Goal: Task Accomplishment & Management: Manage account settings

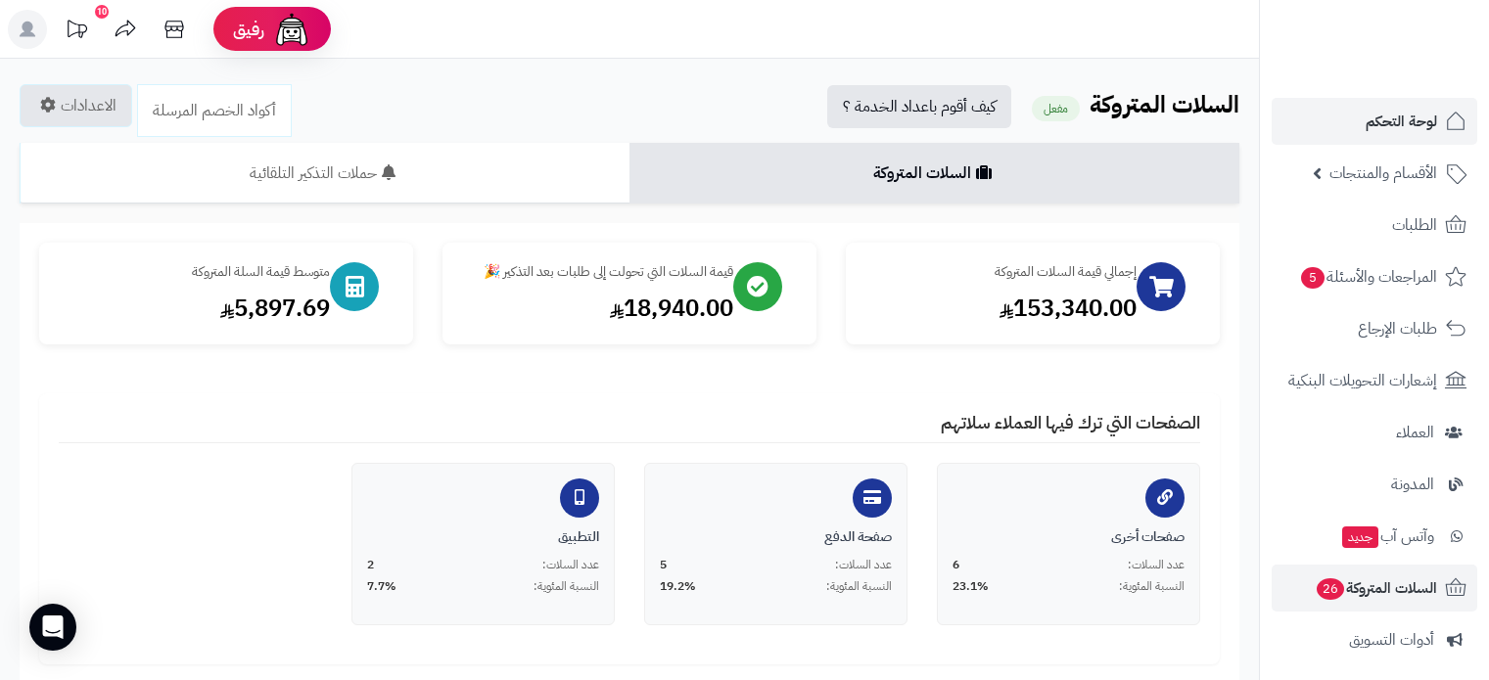
scroll to position [848, 0]
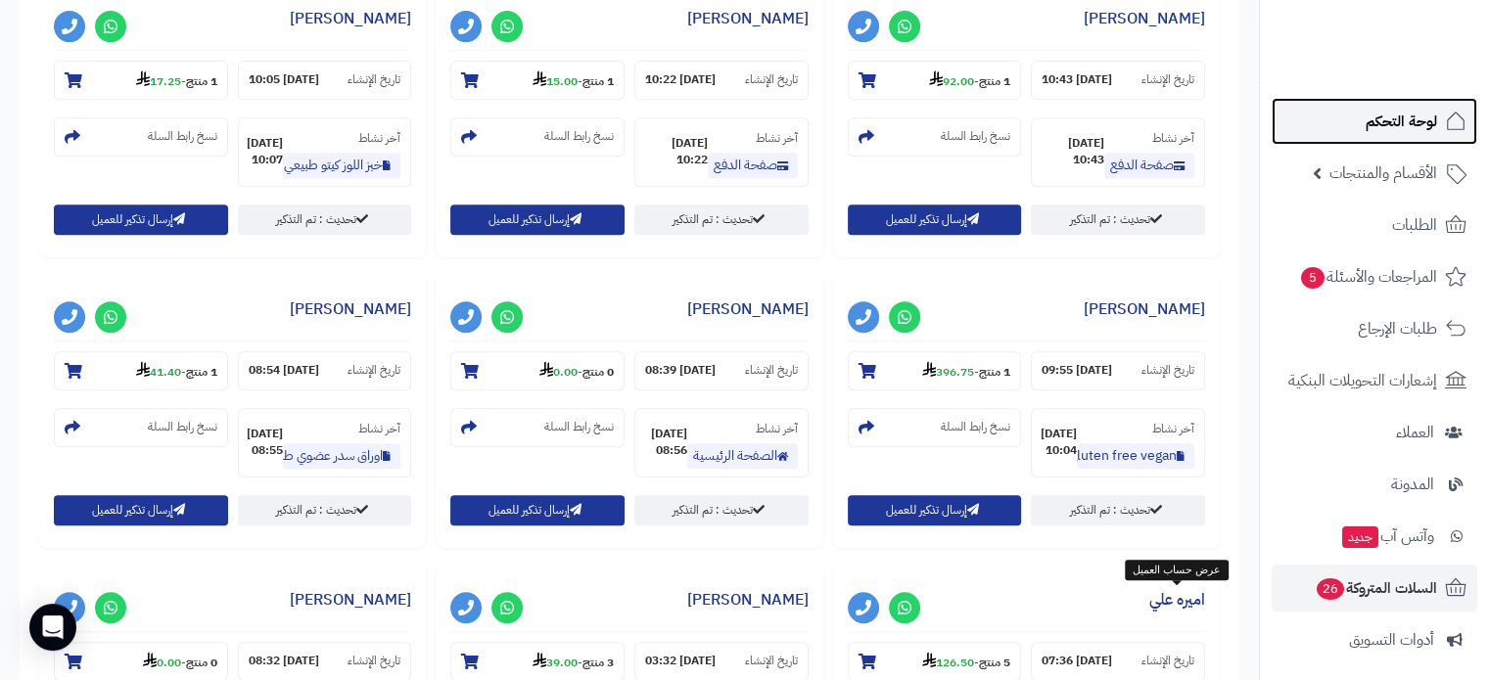
click at [1398, 119] on span "لوحة التحكم" at bounding box center [1400, 121] width 71 height 27
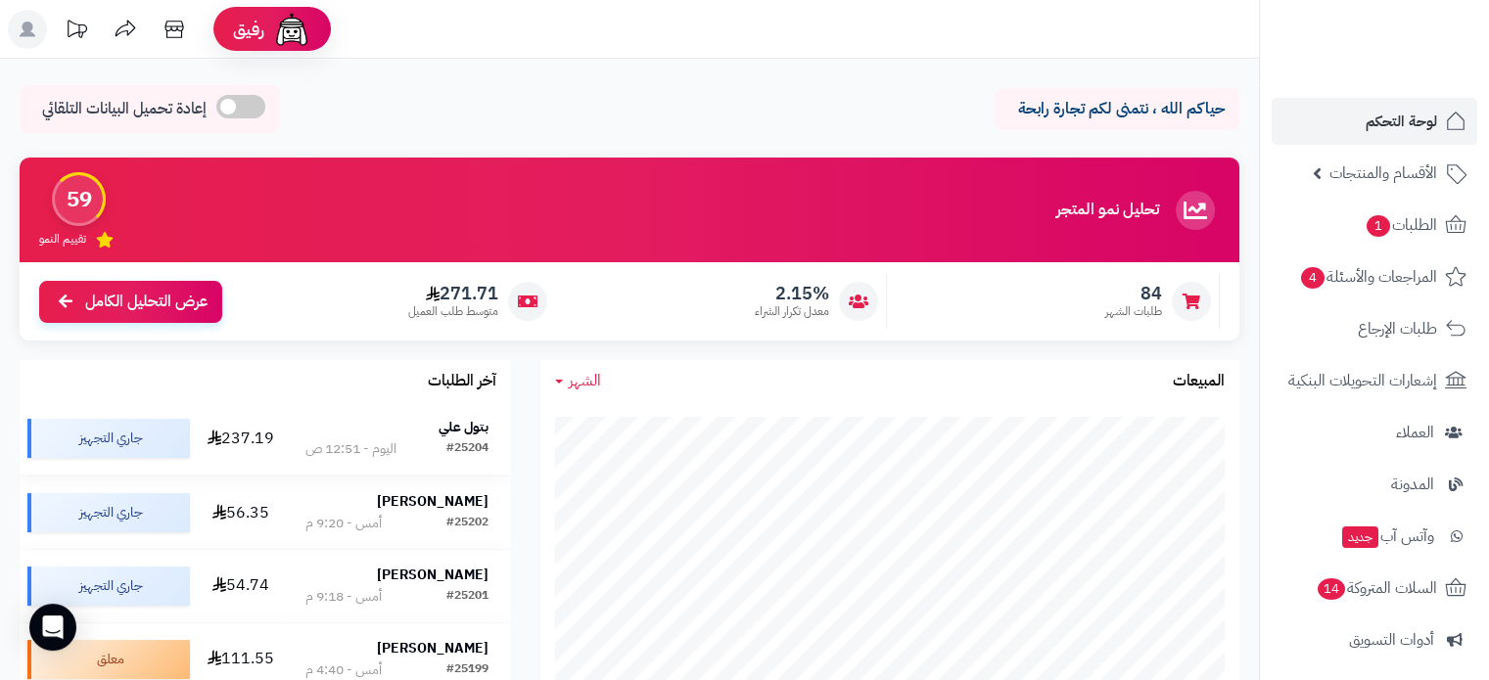
click at [457, 445] on div "#25204" at bounding box center [467, 449] width 42 height 20
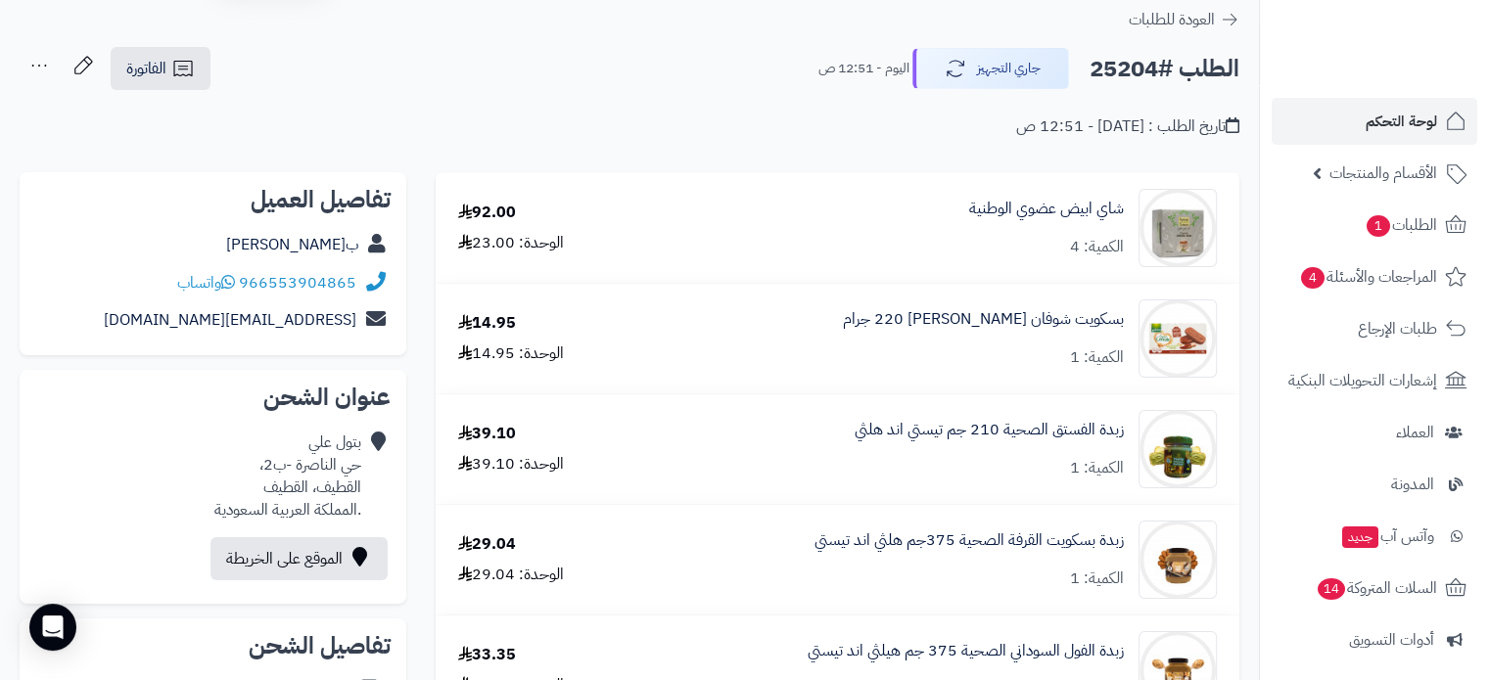
scroll to position [98, 0]
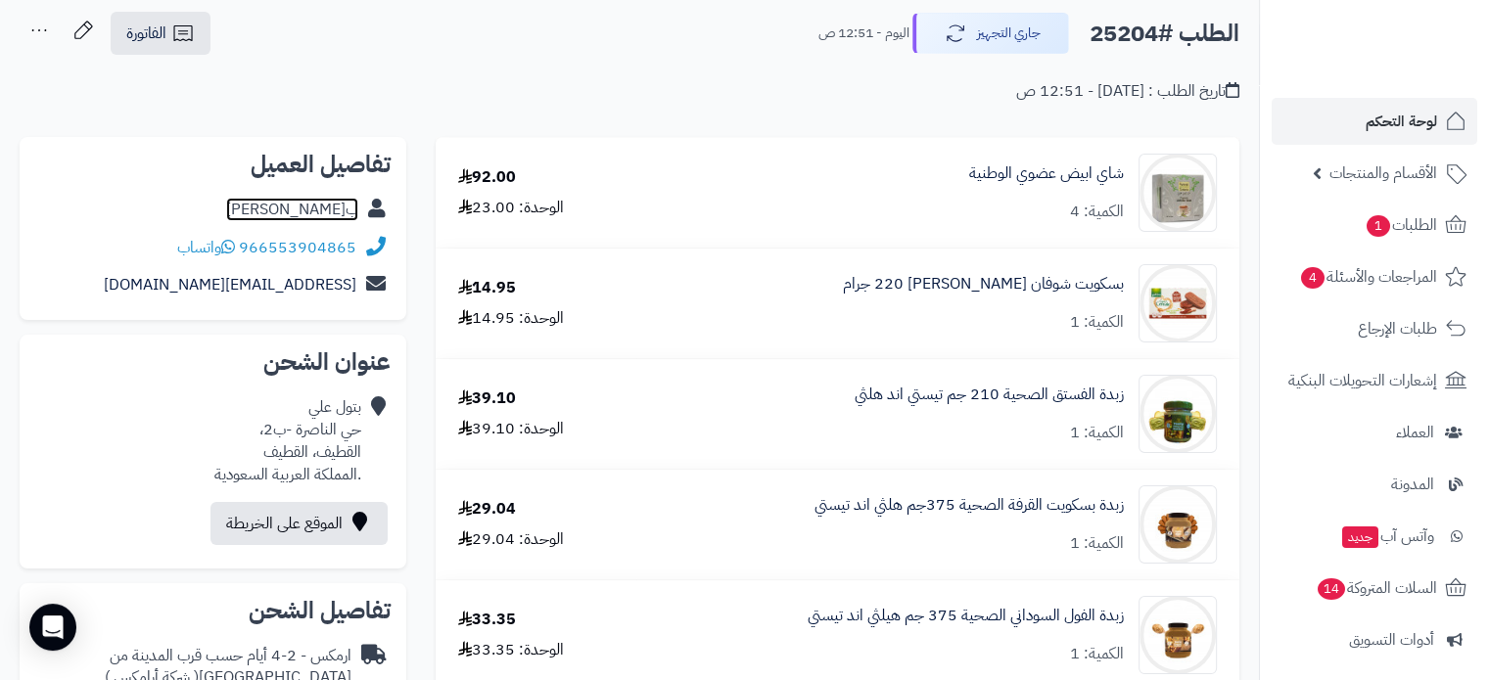
click at [337, 210] on link "ب[PERSON_NAME]" at bounding box center [292, 209] width 132 height 23
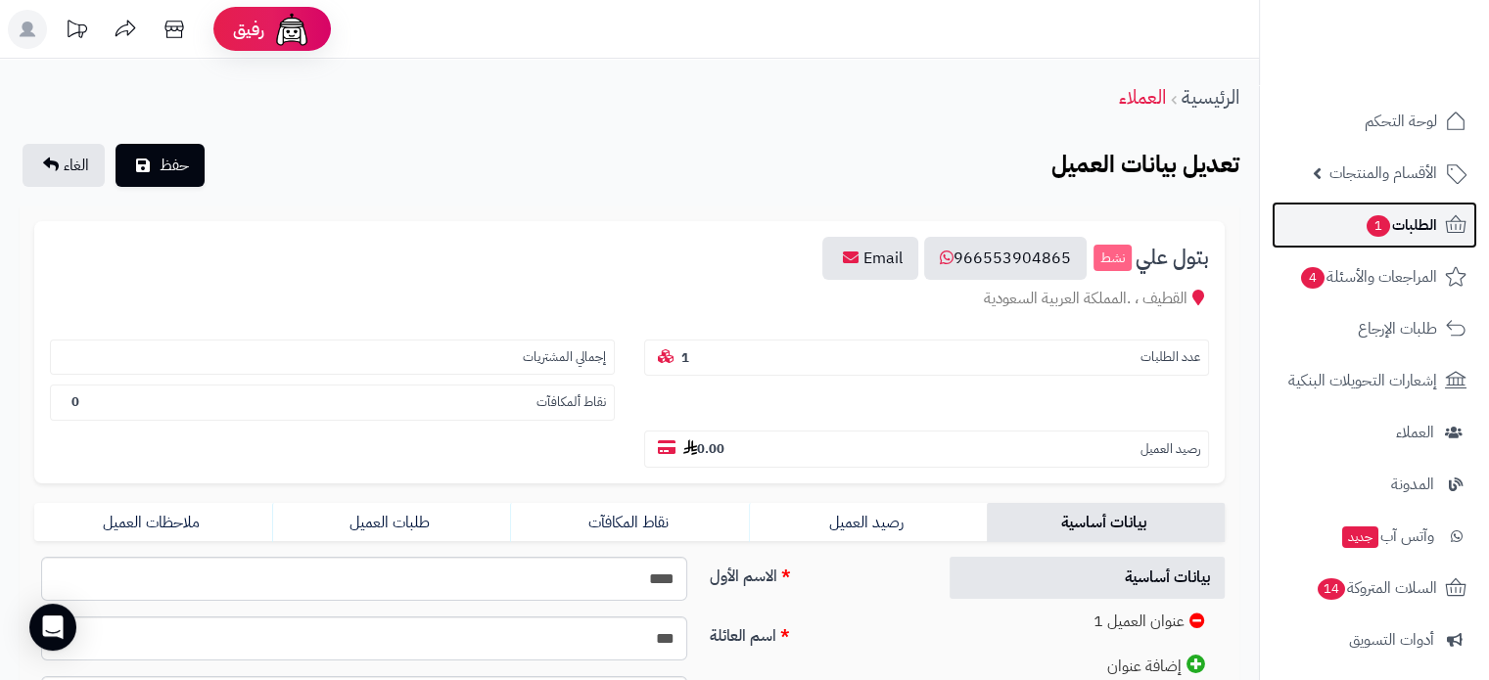
click at [1406, 218] on span "الطلبات 1" at bounding box center [1400, 224] width 72 height 27
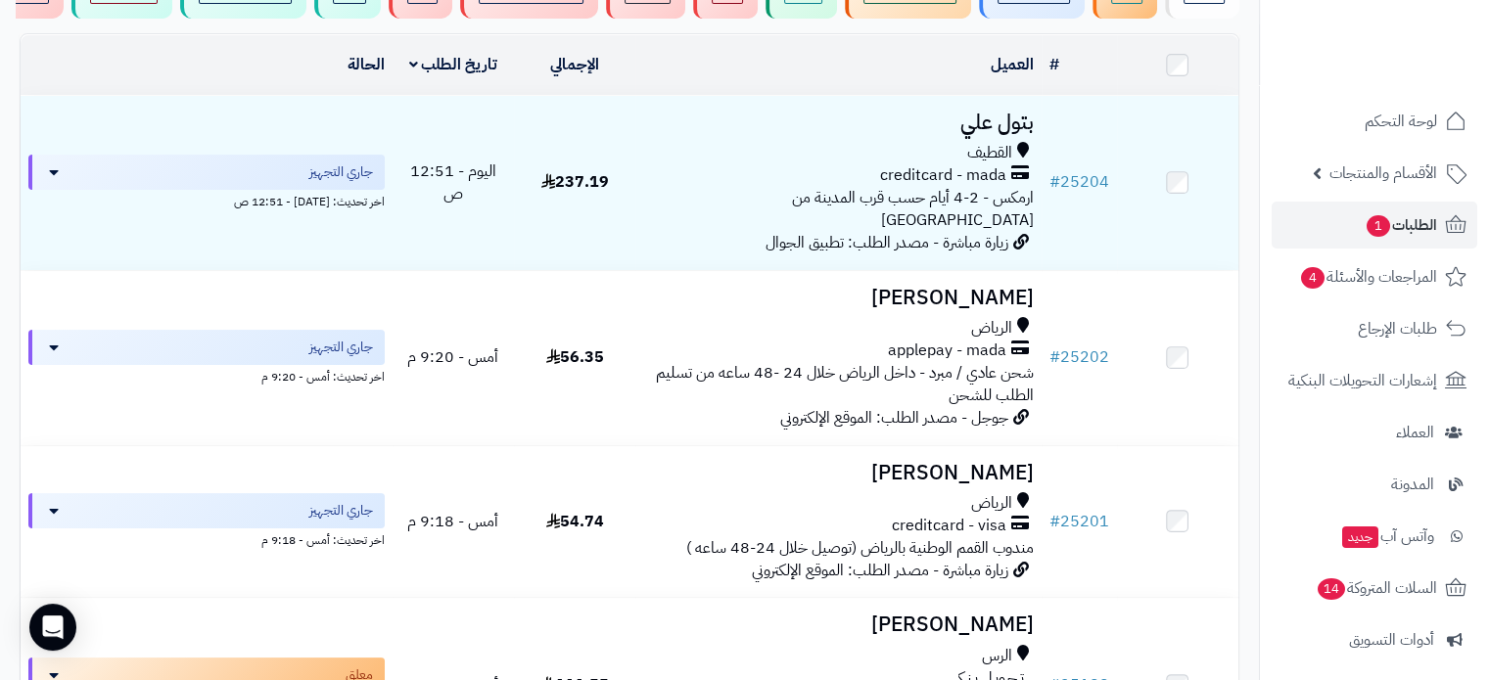
scroll to position [196, 0]
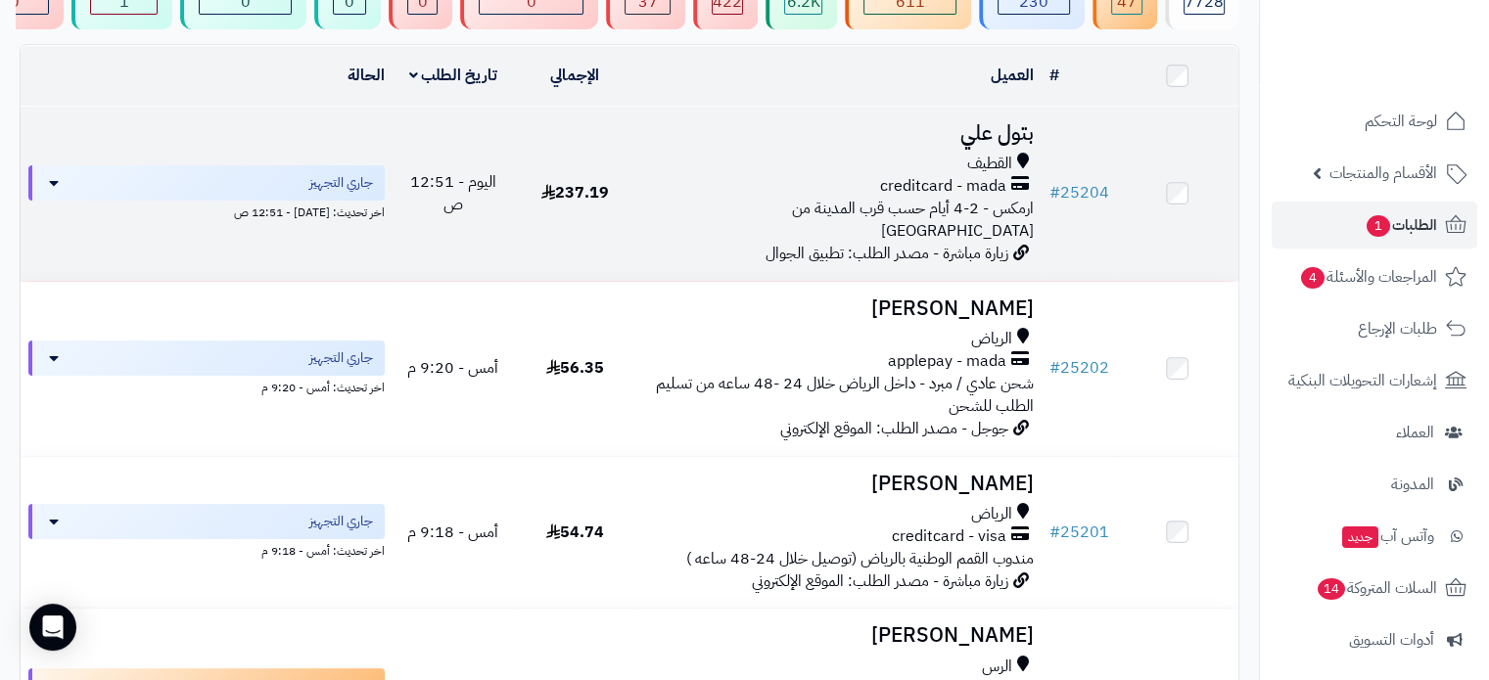
click at [970, 175] on span "القطيف" at bounding box center [989, 164] width 45 height 23
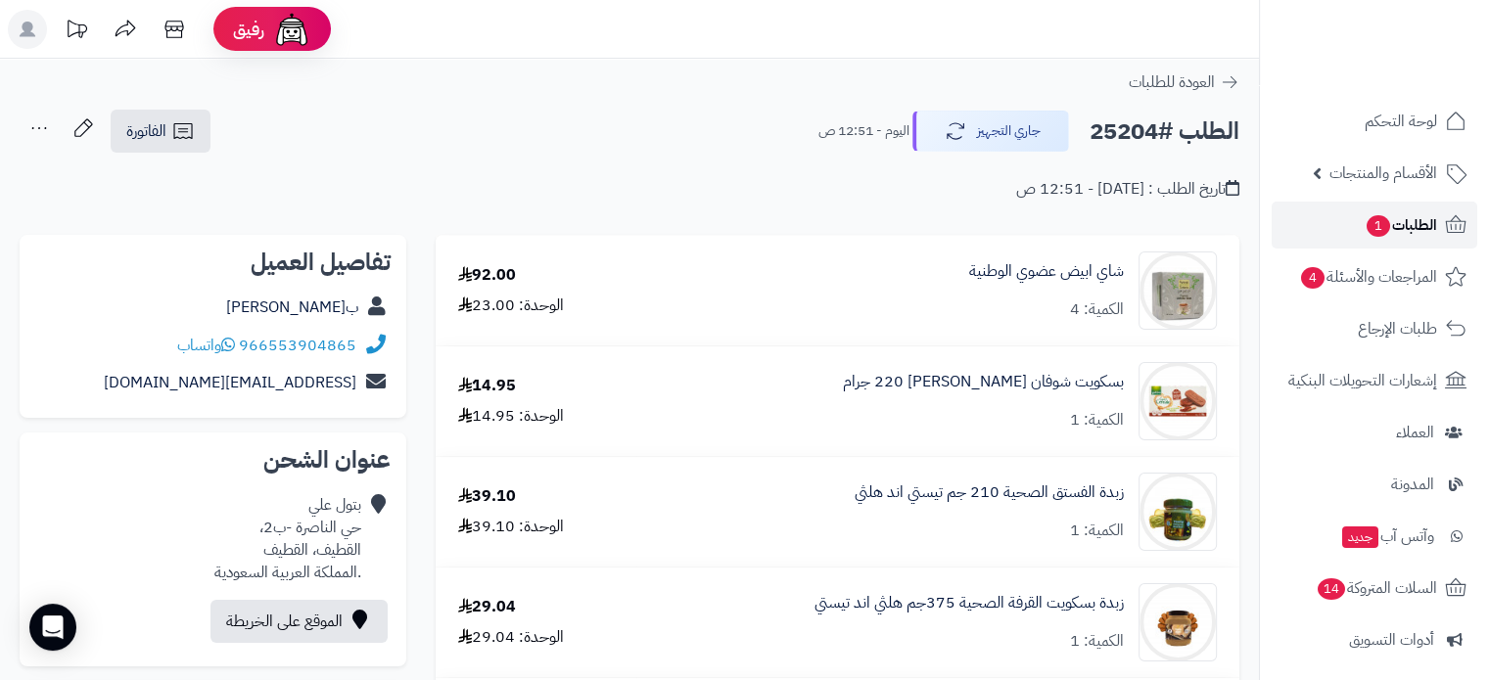
click at [1391, 222] on span "الطلبات 1" at bounding box center [1400, 224] width 72 height 27
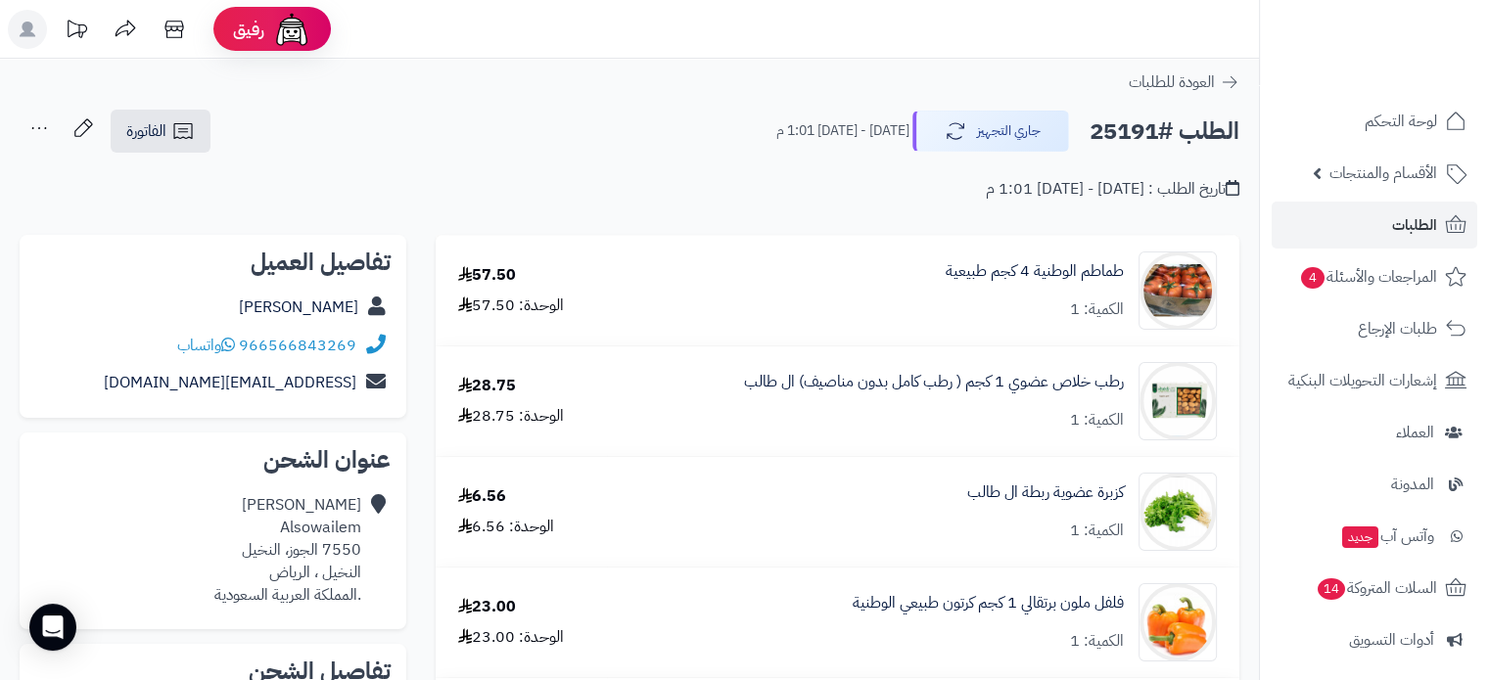
click at [1121, 139] on h2 "الطلب #25191" at bounding box center [1164, 132] width 150 height 40
copy h2 "25191"
drag, startPoint x: 361, startPoint y: 341, endPoint x: 331, endPoint y: 343, distance: 30.4
click at [331, 343] on div "966566843269 واتساب" at bounding box center [212, 346] width 355 height 38
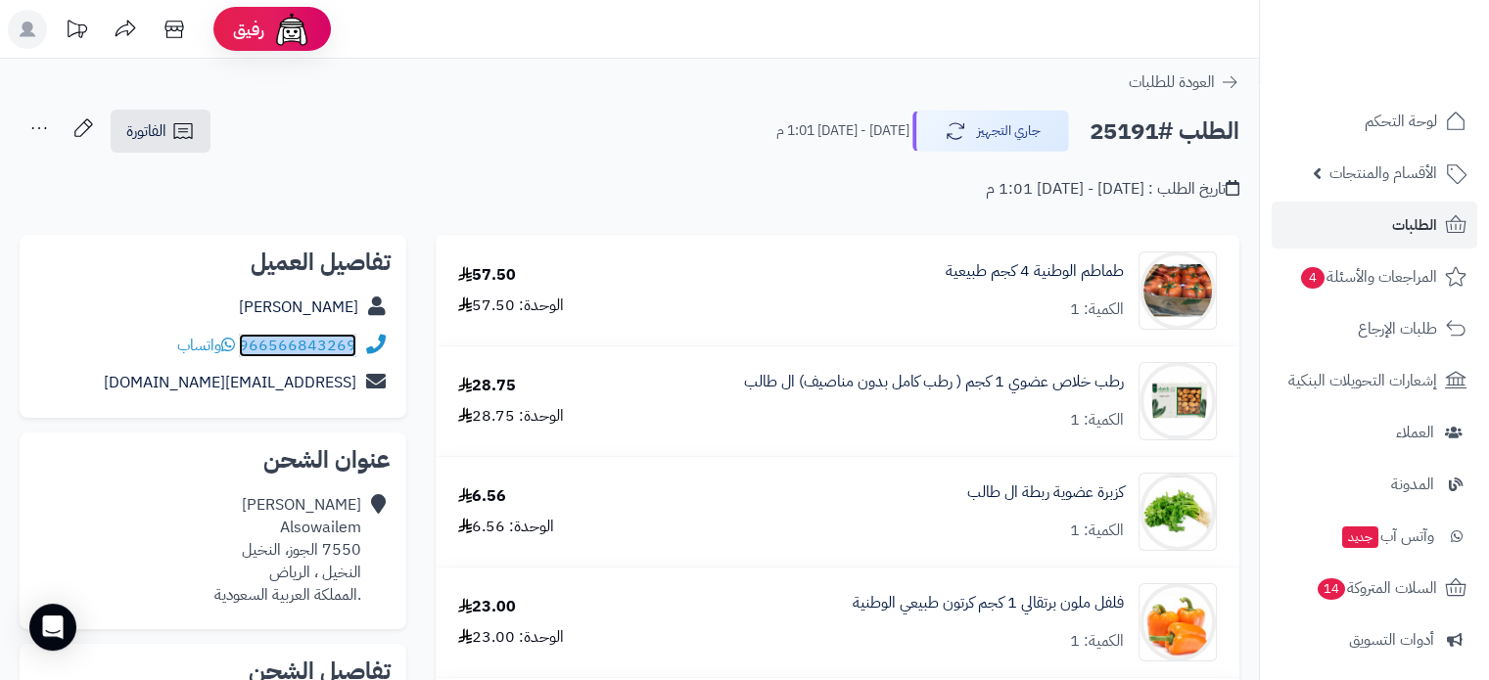
copy div "966566843269"
drag, startPoint x: 181, startPoint y: 306, endPoint x: 354, endPoint y: 310, distance: 173.3
click at [354, 310] on div "Abdullah Alsowailem" at bounding box center [212, 308] width 355 height 38
copy link "Abdullah Alsowailem"
drag, startPoint x: 152, startPoint y: 387, endPoint x: 360, endPoint y: 390, distance: 208.5
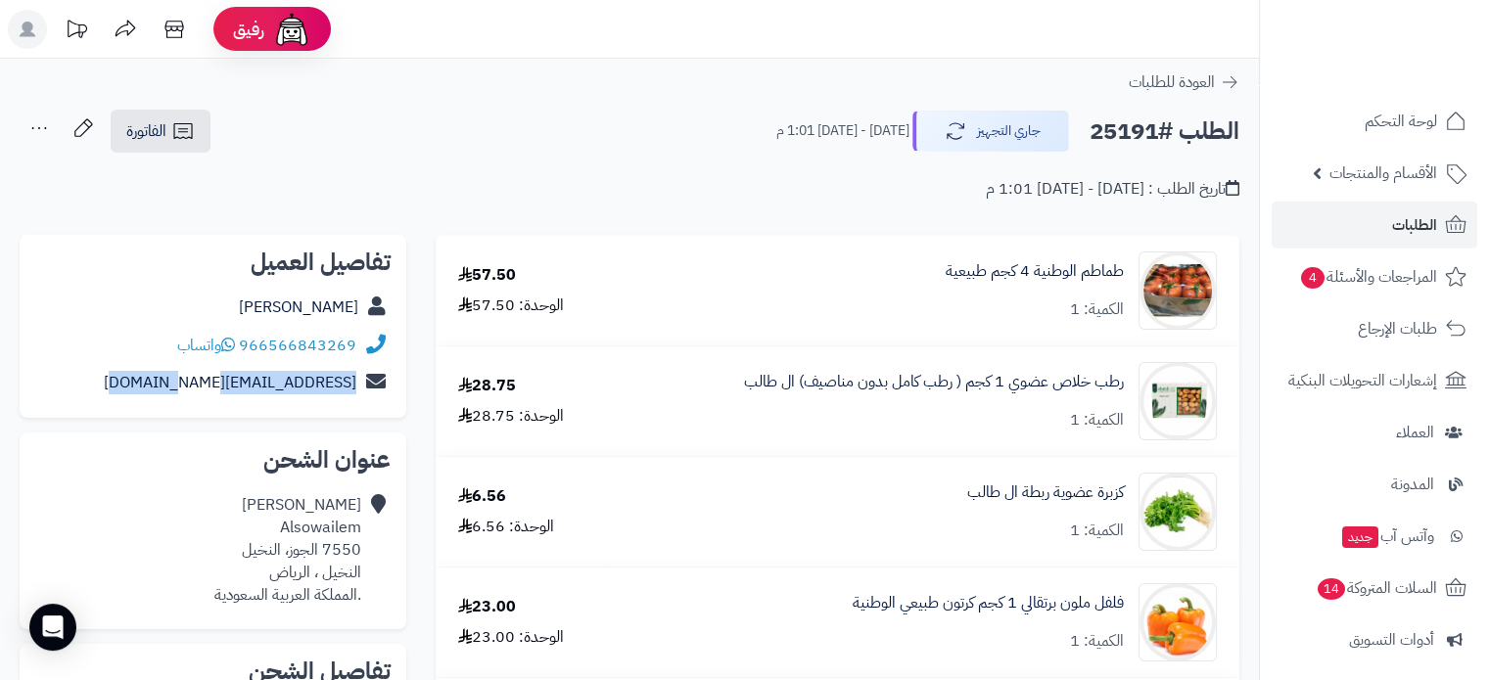
click at [360, 390] on div "alsowailem24@icloud.com" at bounding box center [212, 383] width 355 height 38
copy div "alsowailem24@icloud.com"
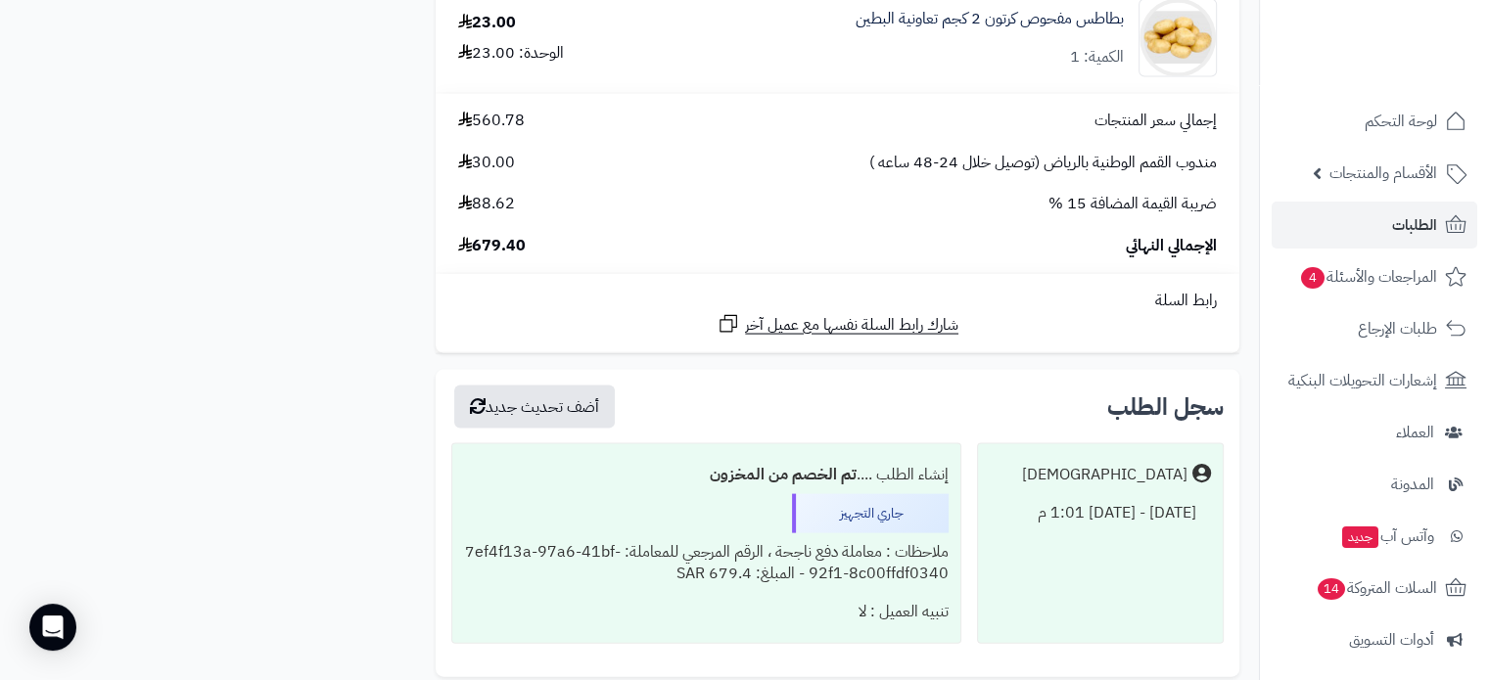
scroll to position [4205, 0]
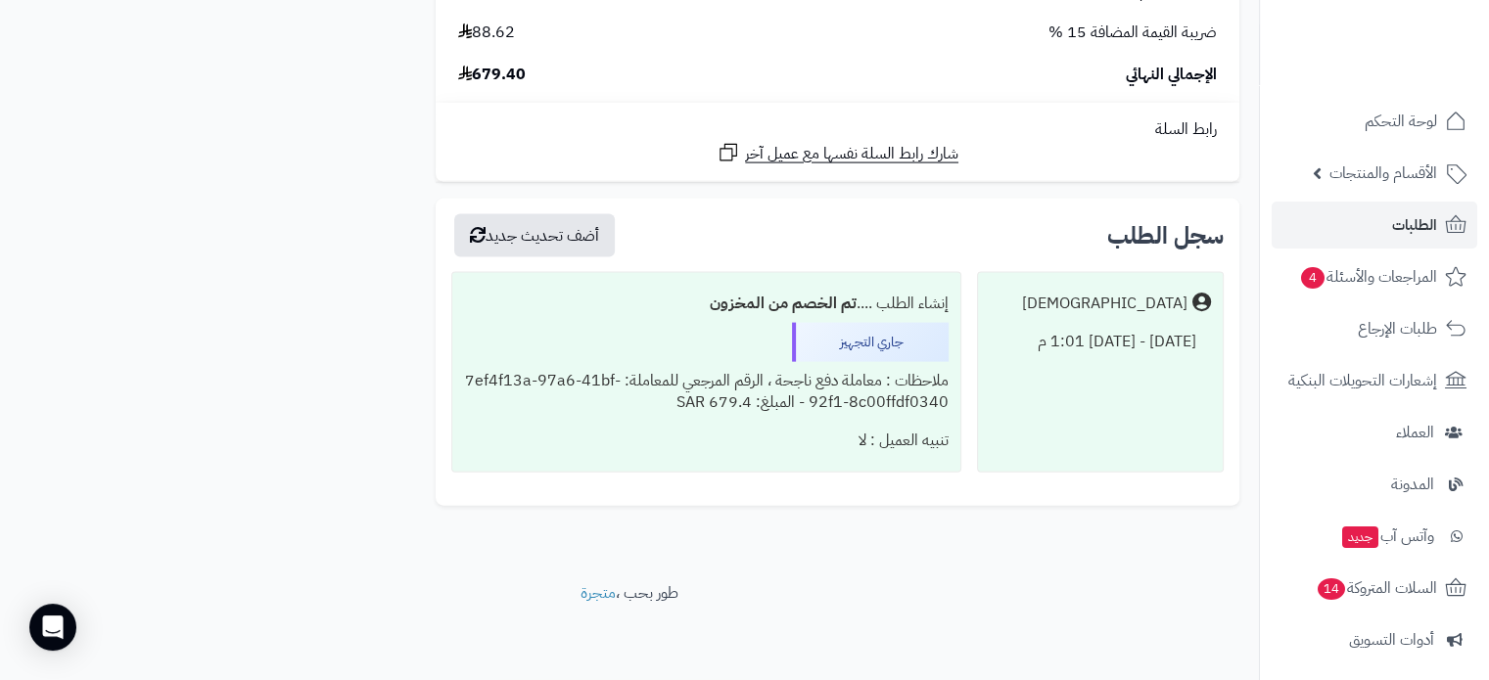
click at [493, 77] on span "679.40" at bounding box center [492, 75] width 68 height 23
copy span "679.40"
